Goal: Transaction & Acquisition: Purchase product/service

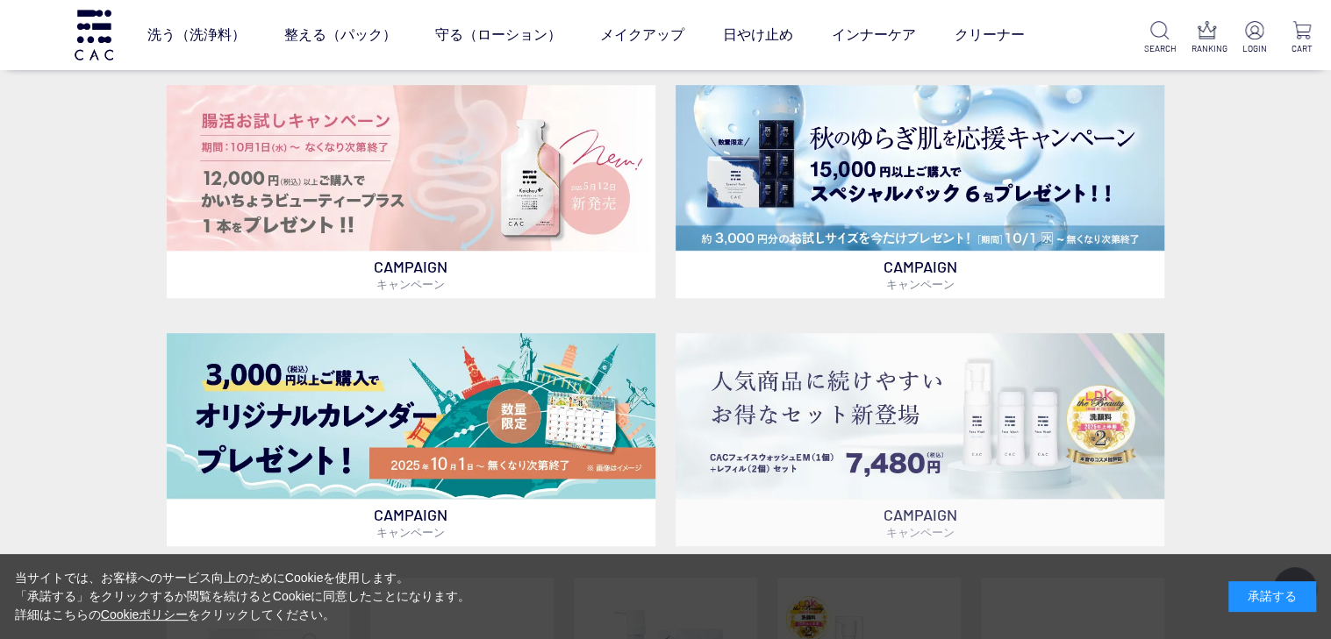
scroll to position [548, 0]
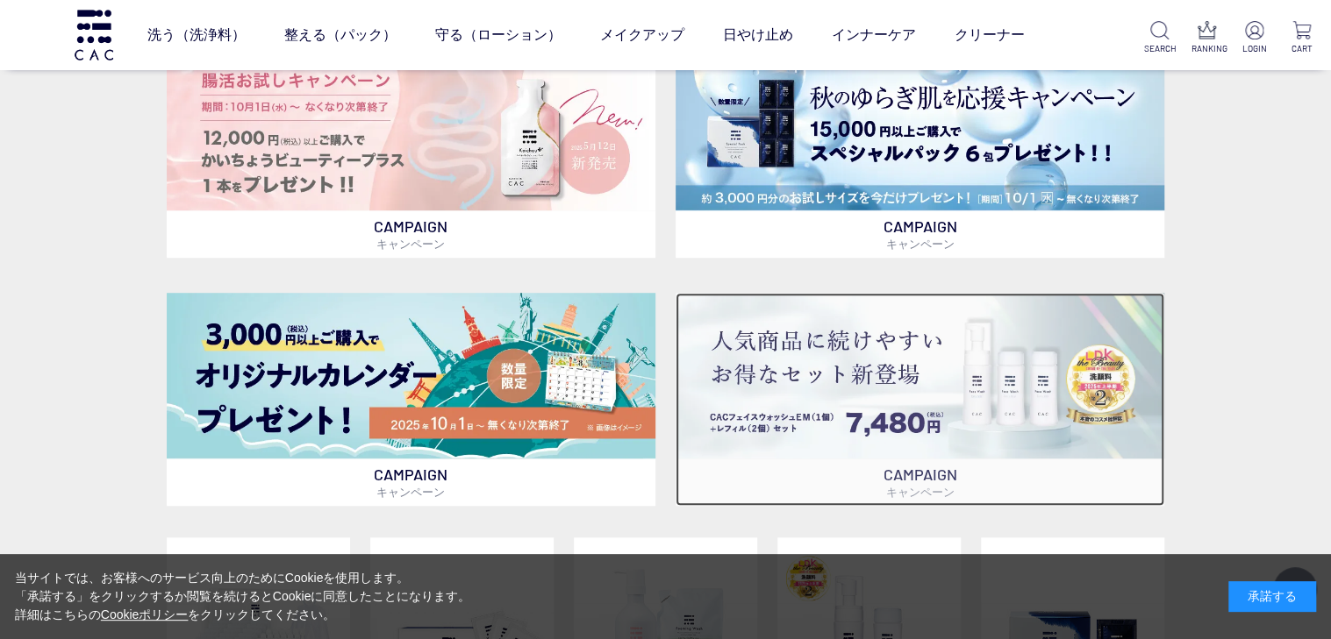
click at [844, 355] on img at bounding box center [919, 376] width 489 height 166
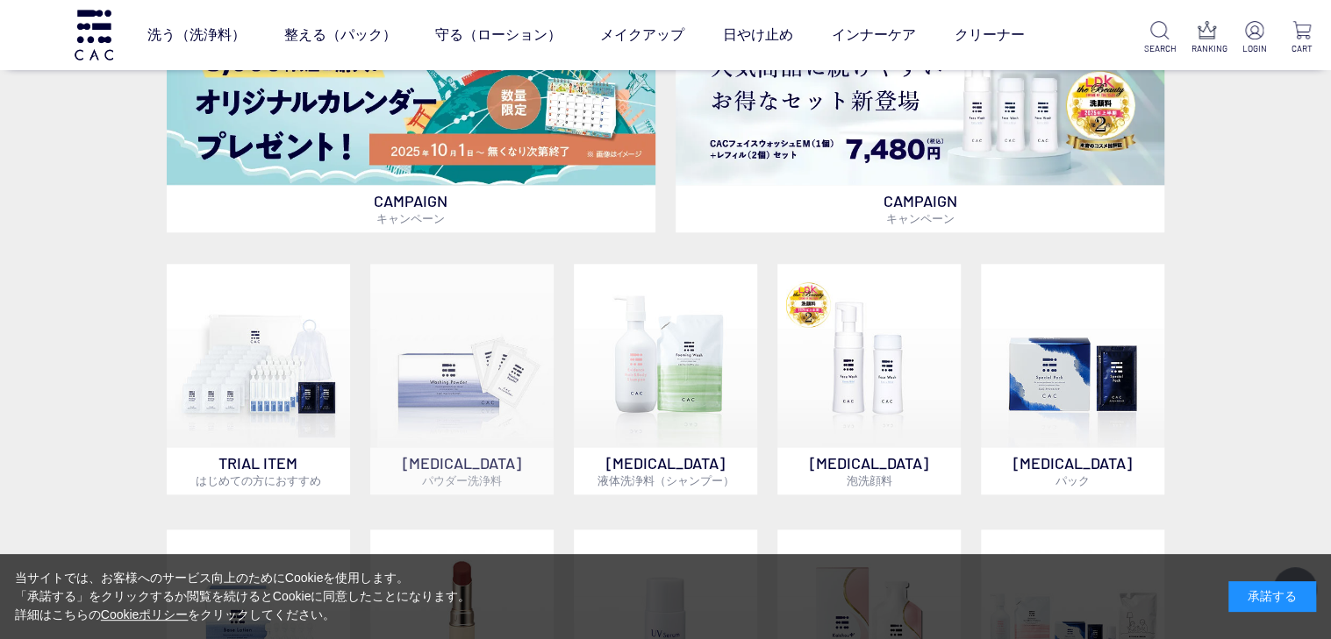
scroll to position [1096, 0]
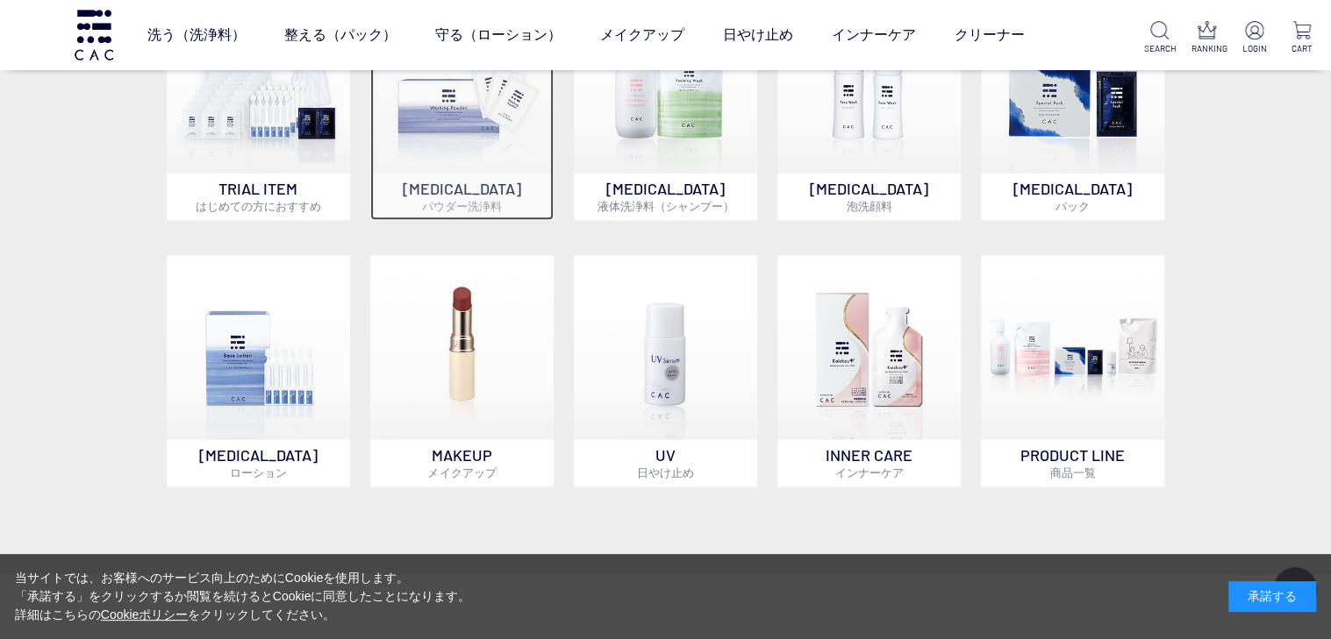
click at [477, 186] on p "SKIN CARE パウダー洗浄料" at bounding box center [461, 196] width 183 height 47
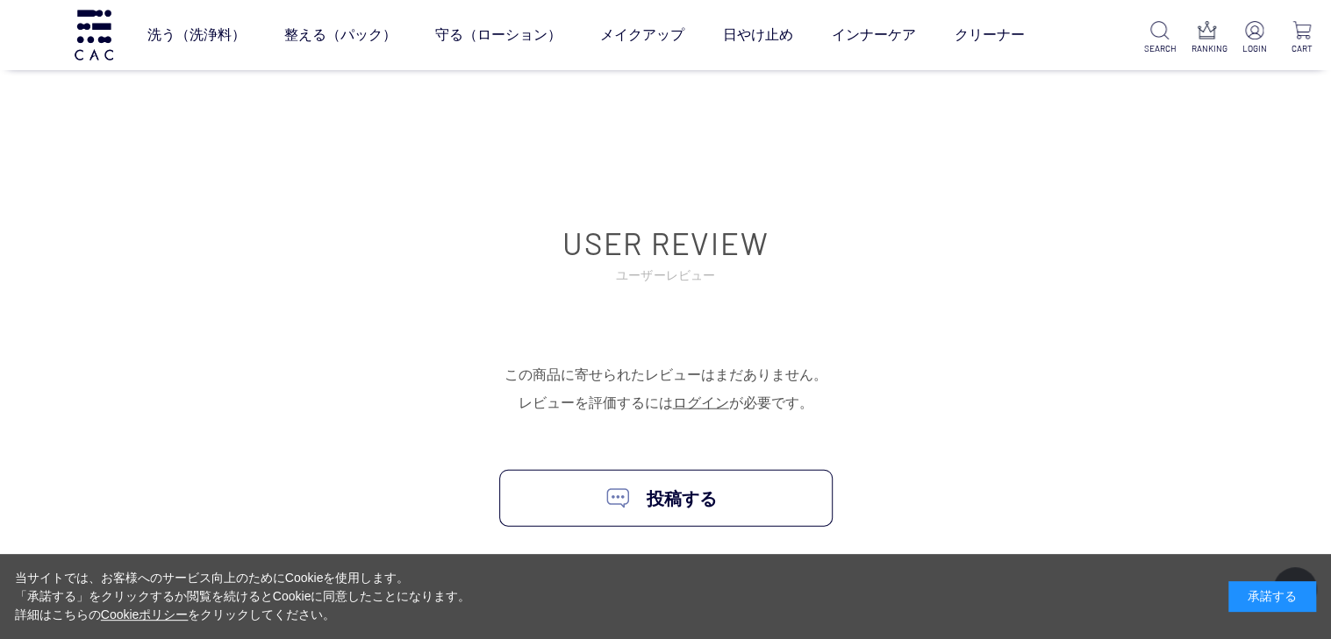
scroll to position [14527, 0]
